Goal: Use online tool/utility: Utilize a website feature to perform a specific function

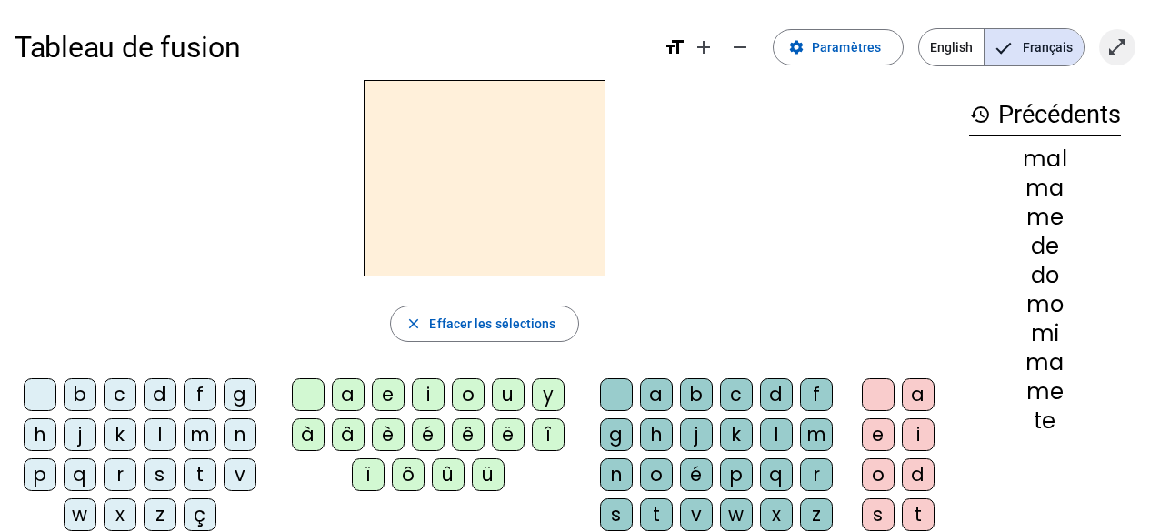
click at [1119, 45] on mat-icon "open_in_full" at bounding box center [1117, 47] width 22 height 22
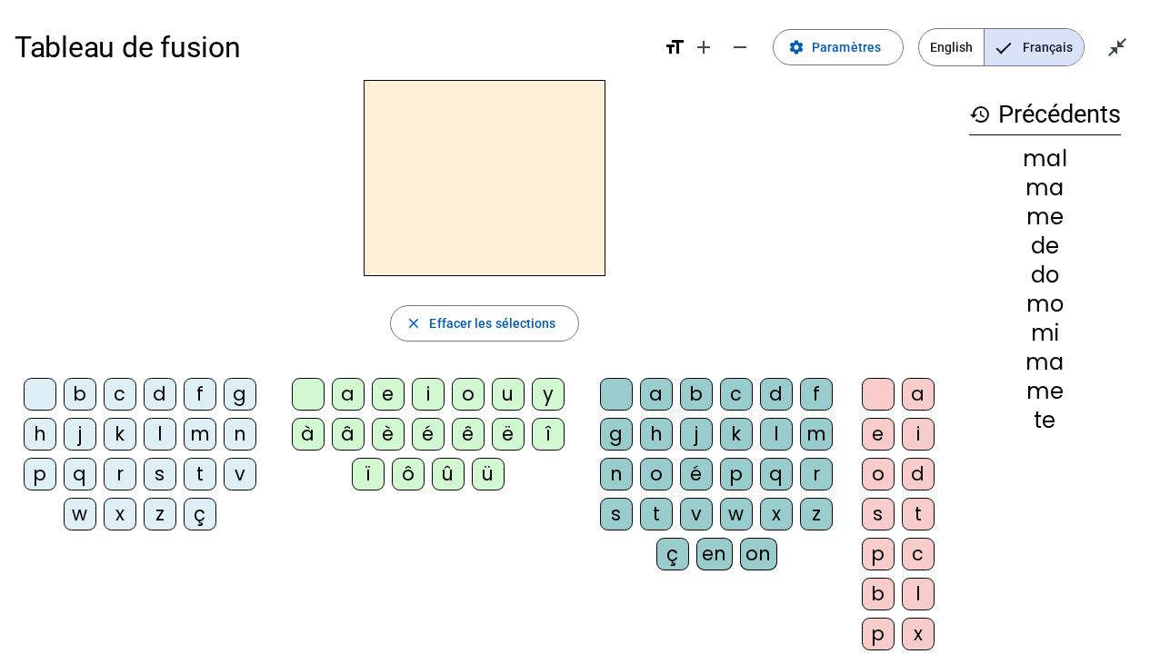
click at [160, 391] on div "d" at bounding box center [160, 394] width 33 height 33
click at [507, 391] on div "u" at bounding box center [508, 394] width 33 height 33
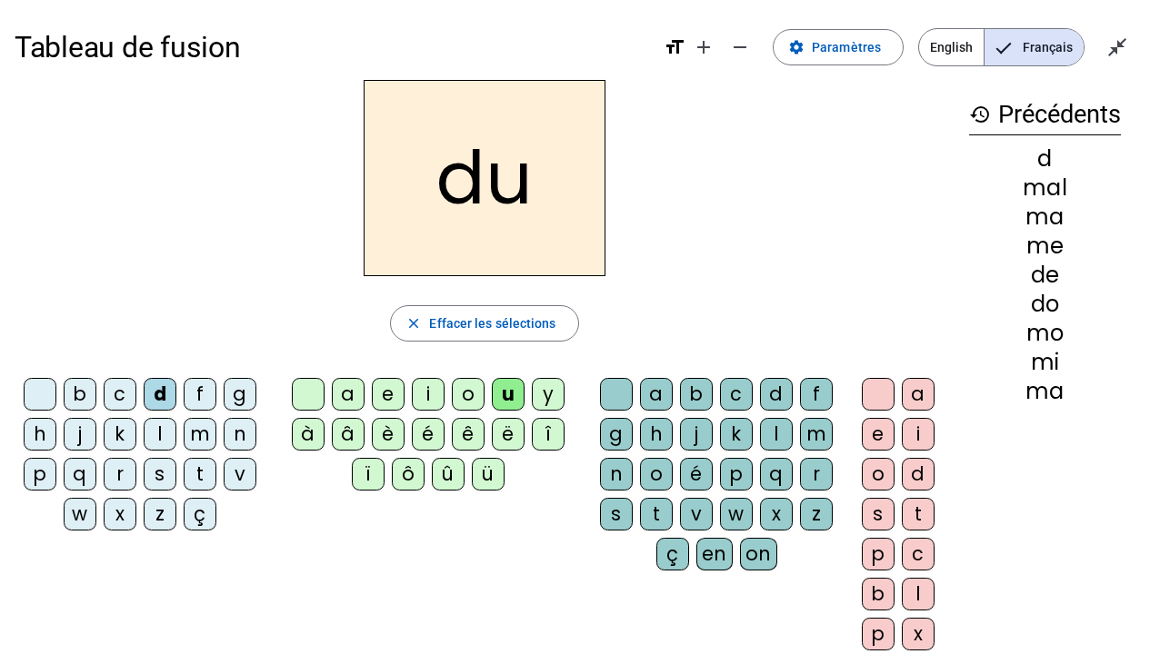
click at [201, 473] on div "t" at bounding box center [200, 474] width 33 height 33
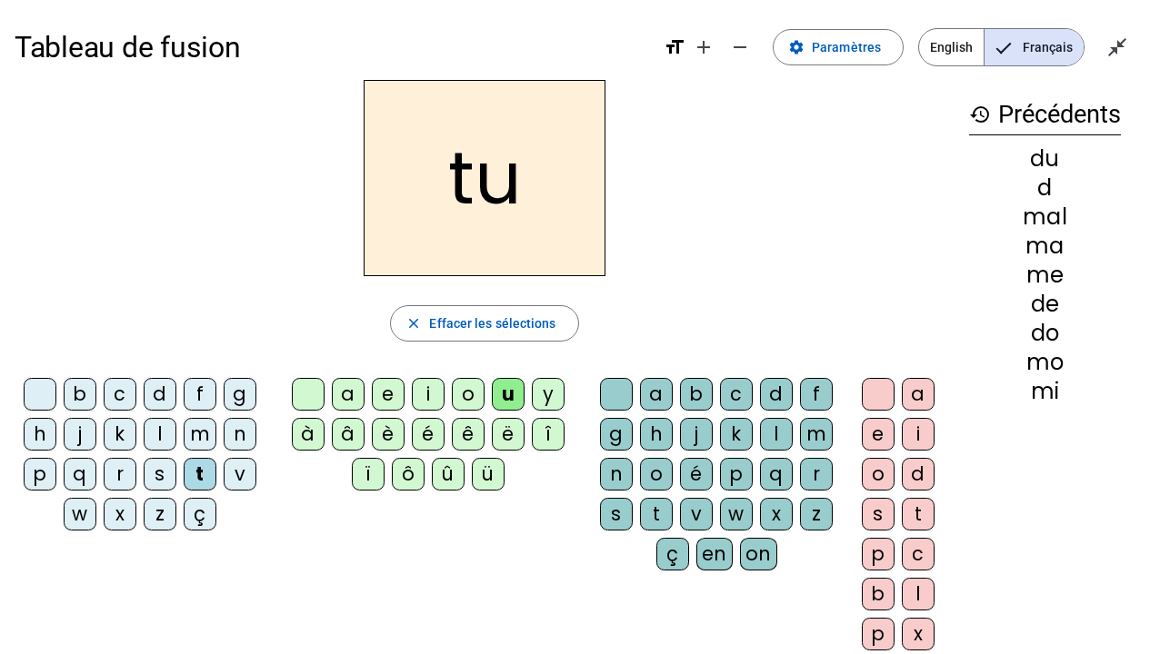
click at [347, 392] on div "a" at bounding box center [348, 394] width 33 height 33
click at [389, 395] on div "e" at bounding box center [388, 394] width 33 height 33
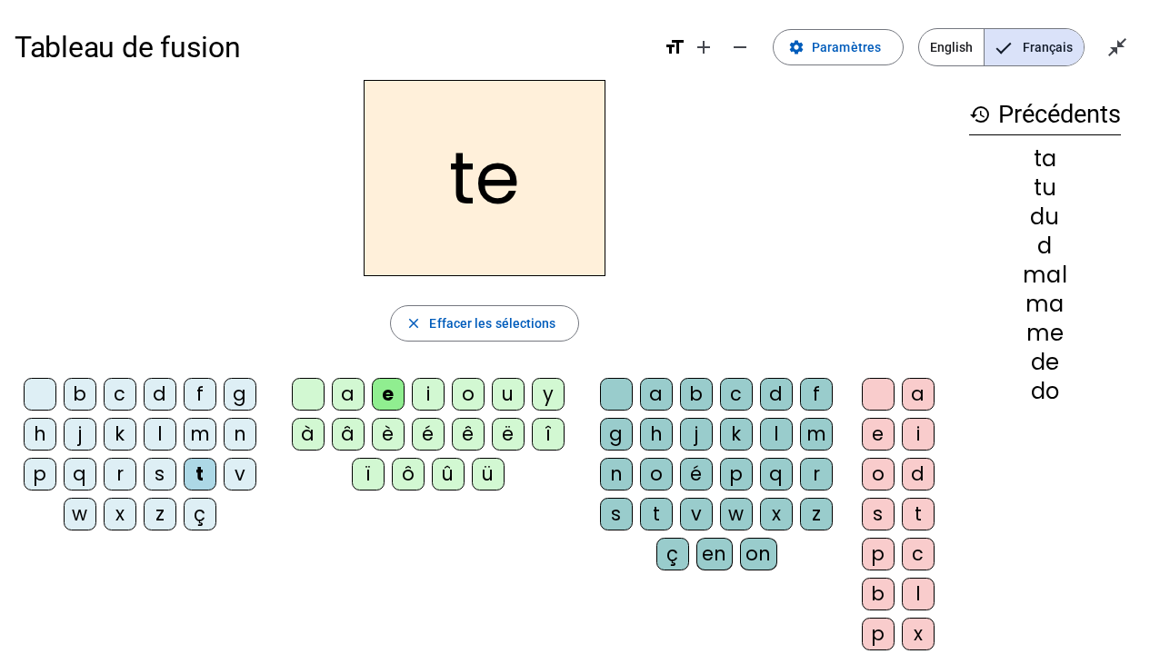
click at [158, 400] on div "d" at bounding box center [160, 394] width 33 height 33
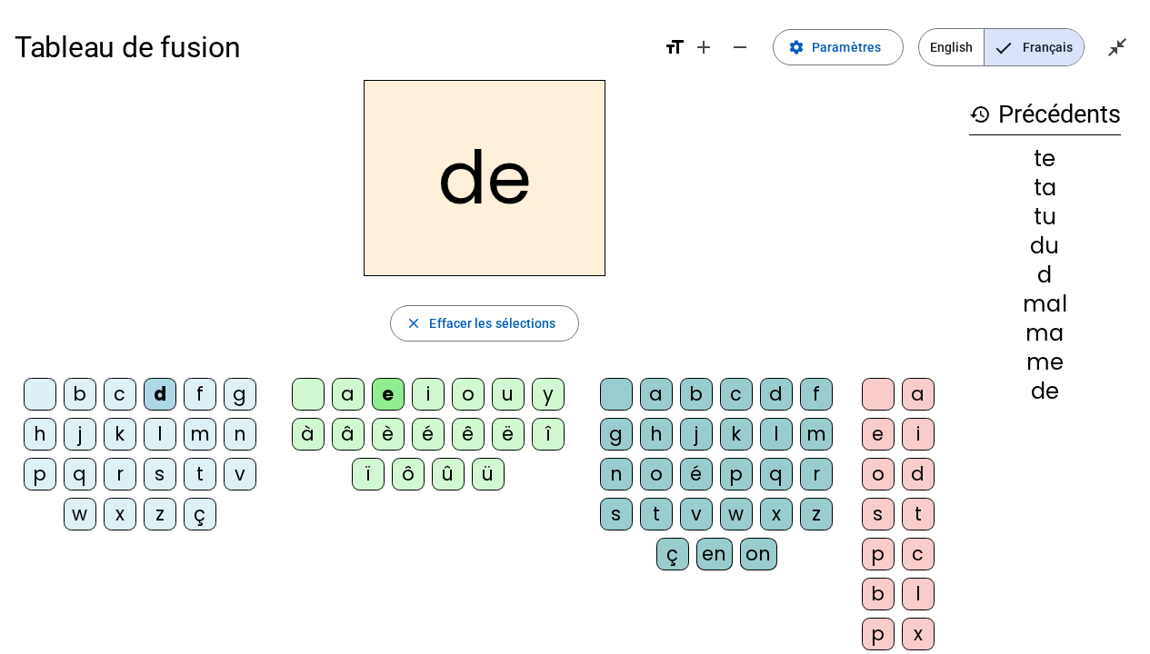
click at [80, 433] on div "j" at bounding box center [80, 434] width 33 height 33
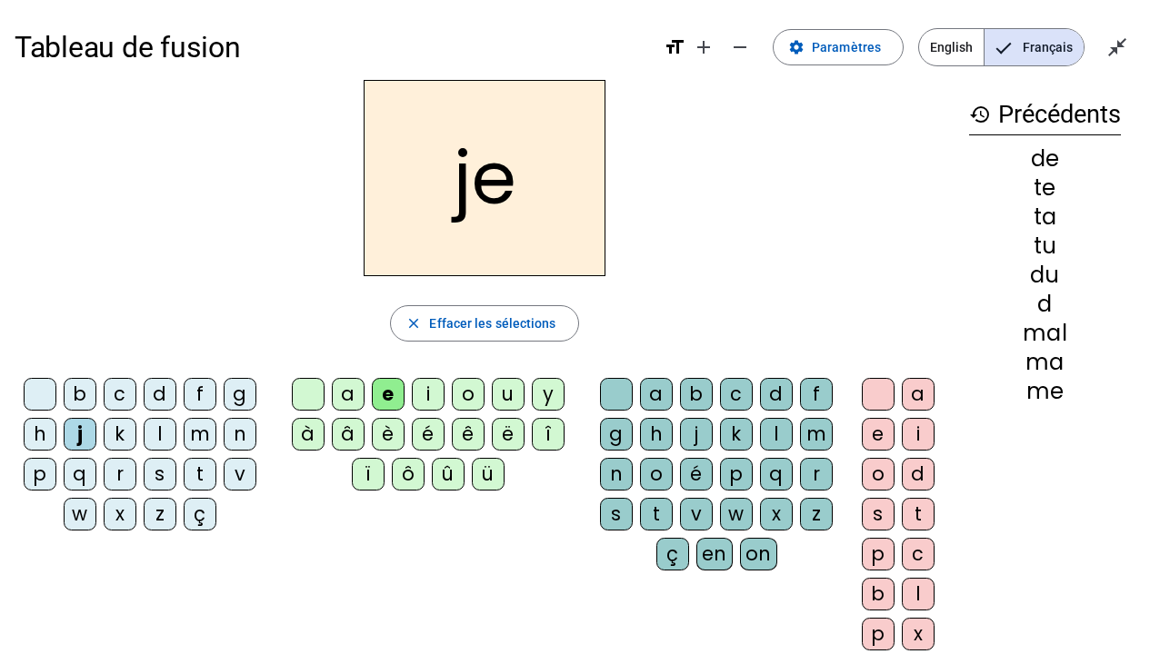
click at [195, 431] on div "m" at bounding box center [200, 434] width 33 height 33
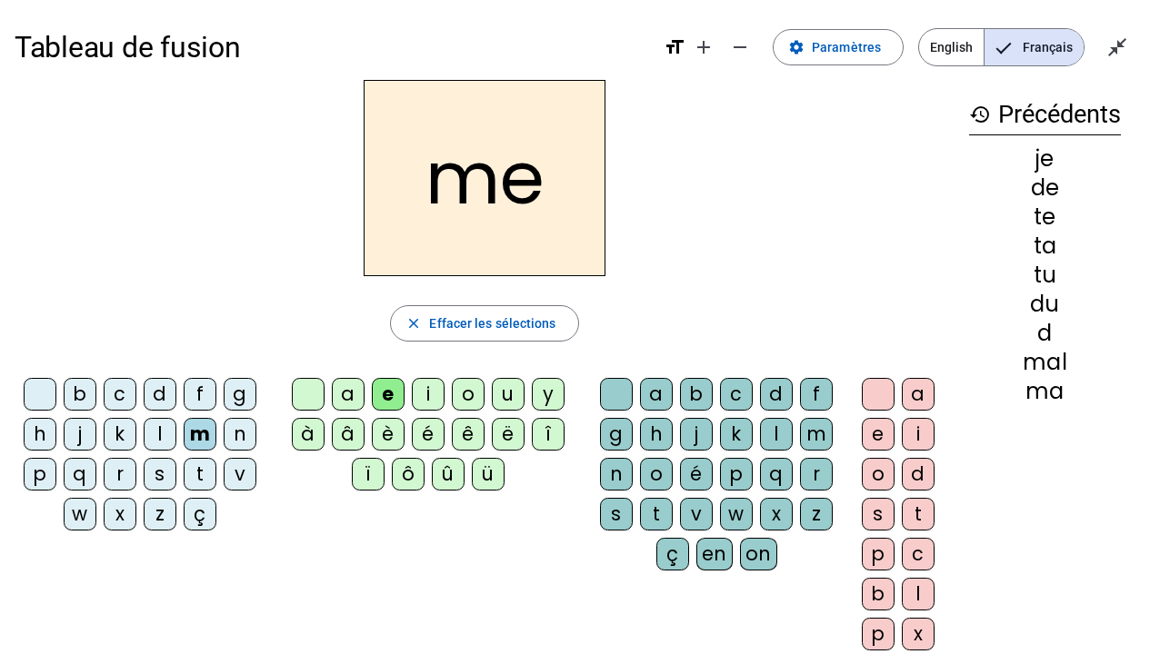
click at [353, 390] on div "a" at bounding box center [348, 394] width 33 height 33
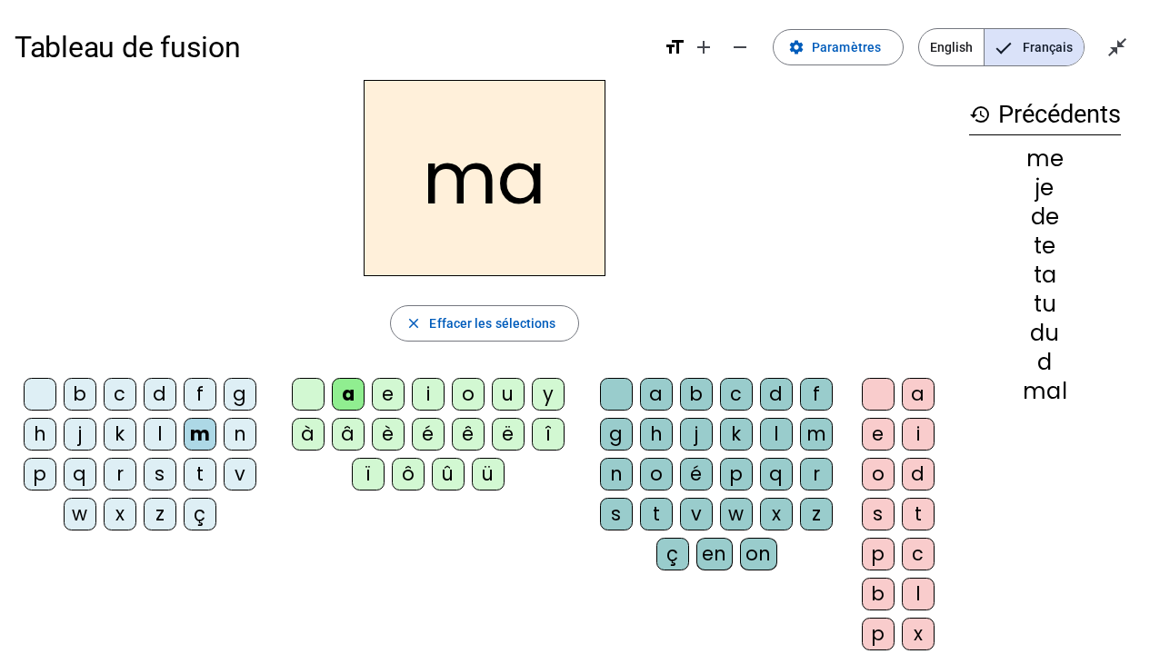
click at [773, 432] on div "l" at bounding box center [776, 434] width 33 height 33
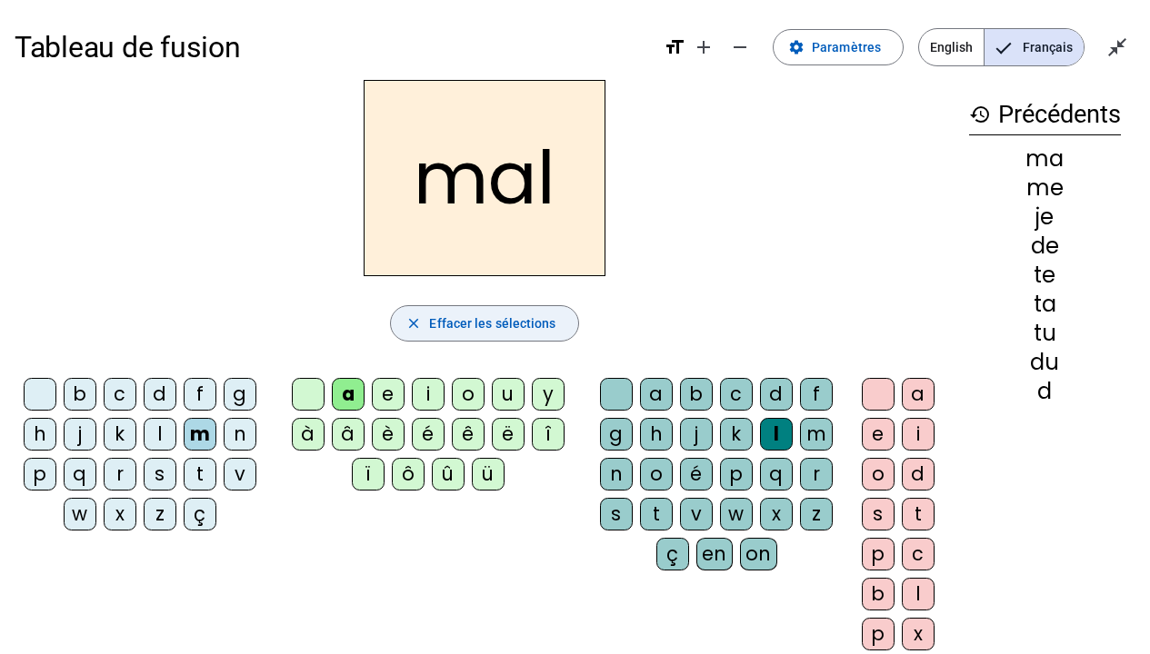
click at [448, 316] on span "Effacer les sélections" at bounding box center [492, 324] width 126 height 22
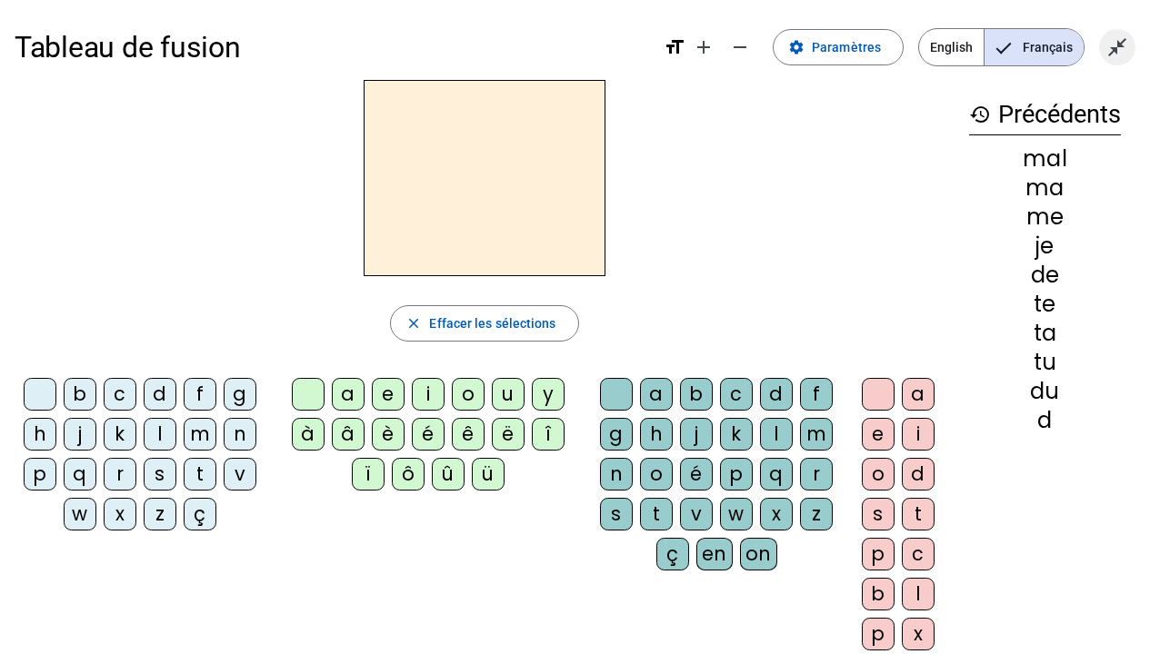
click at [1115, 45] on mat-icon "close_fullscreen" at bounding box center [1117, 47] width 22 height 22
